Goal: Information Seeking & Learning: Learn about a topic

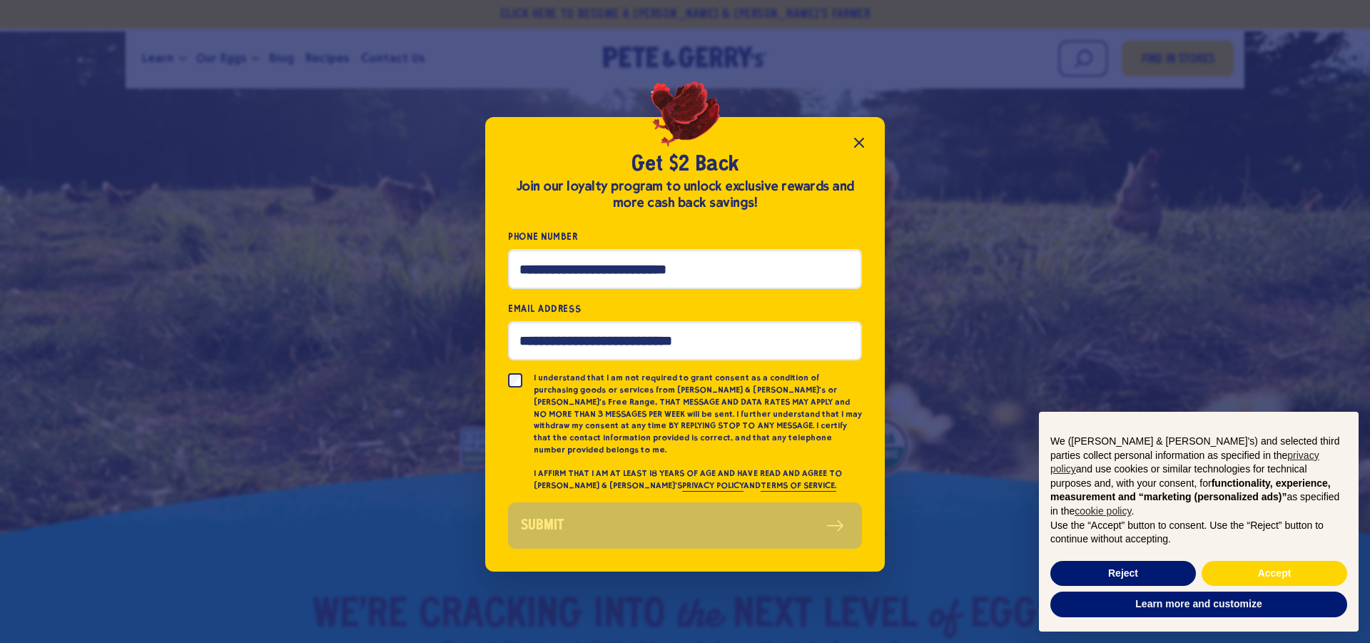
click at [856, 145] on icon "Close popup" at bounding box center [859, 142] width 9 height 9
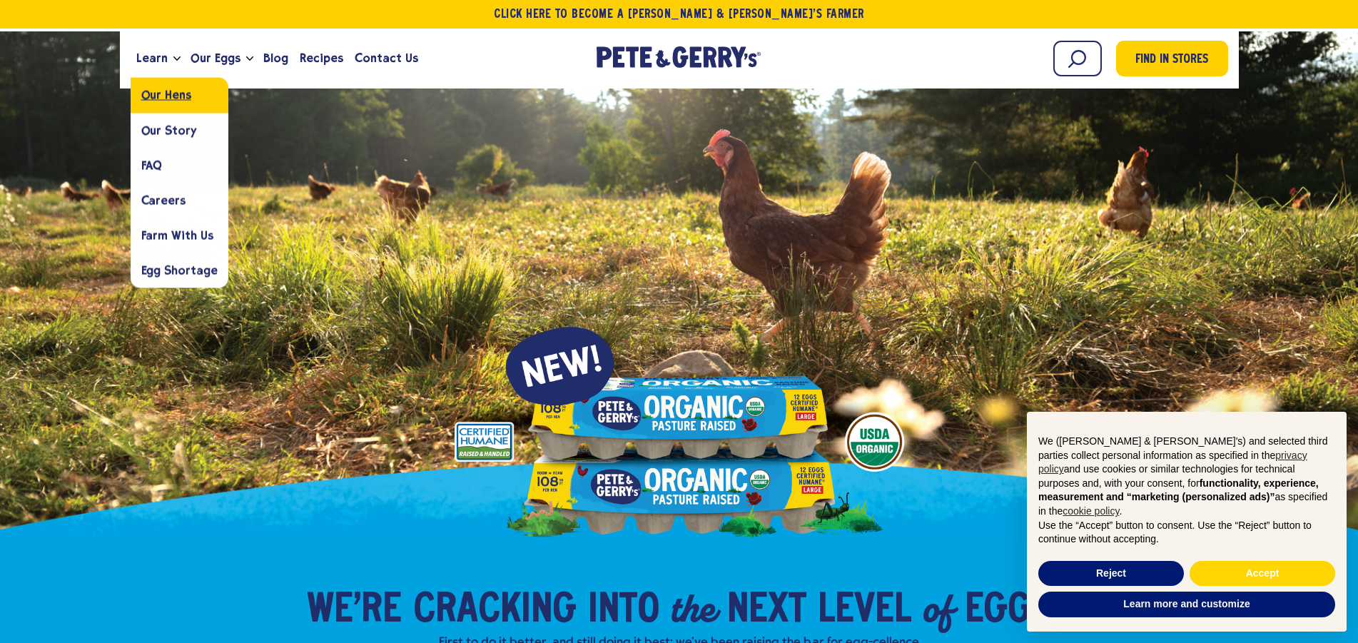
click at [156, 95] on span "Our Hens" at bounding box center [166, 95] width 50 height 14
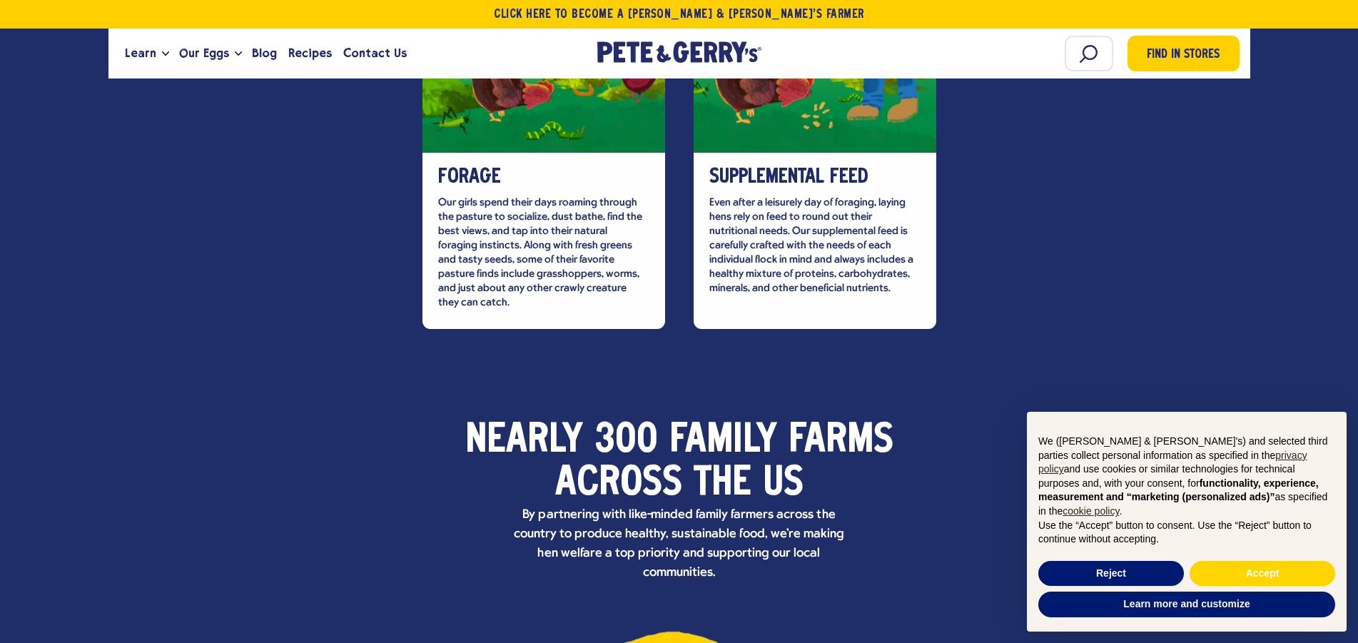
scroll to position [3930, 0]
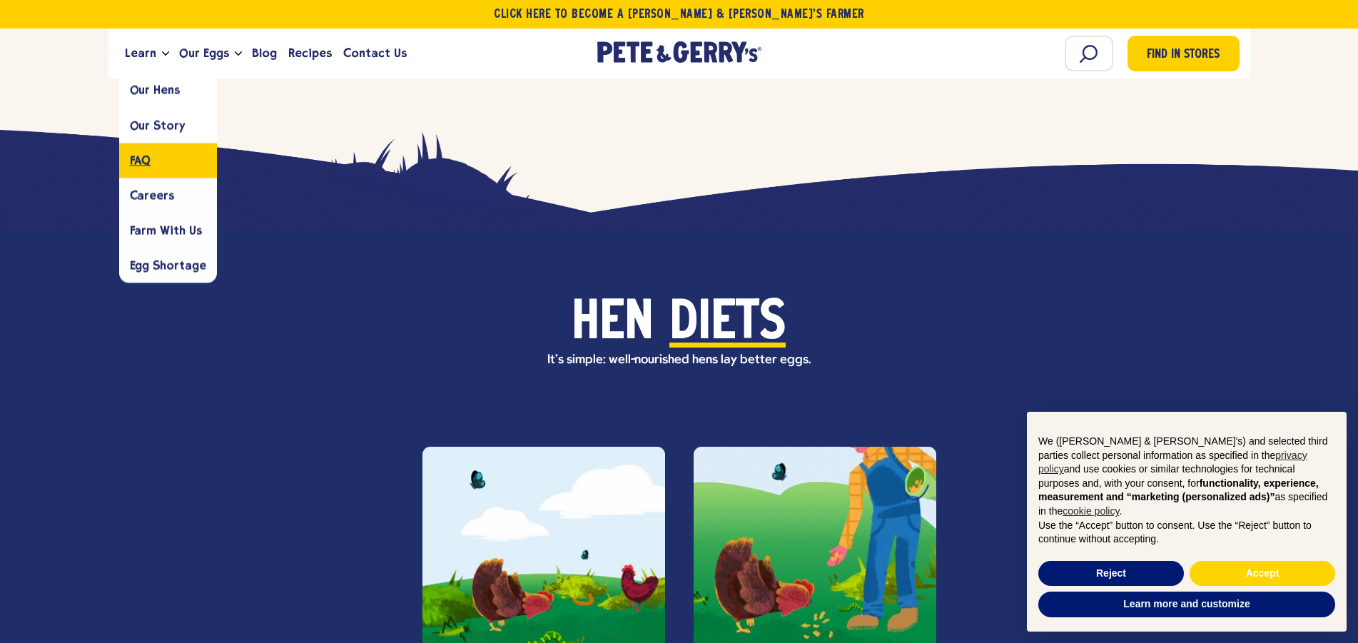
click at [146, 164] on span "FAQ" at bounding box center [140, 160] width 21 height 14
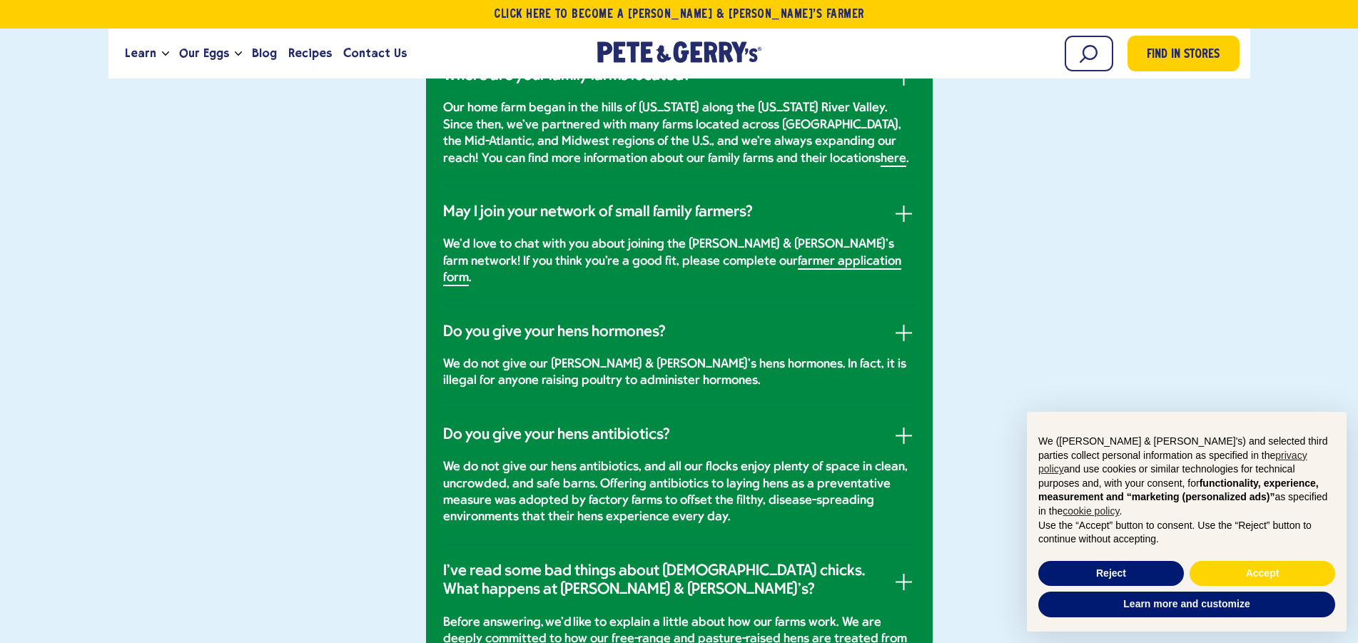
scroll to position [582, 0]
